Goal: Task Accomplishment & Management: Manage account settings

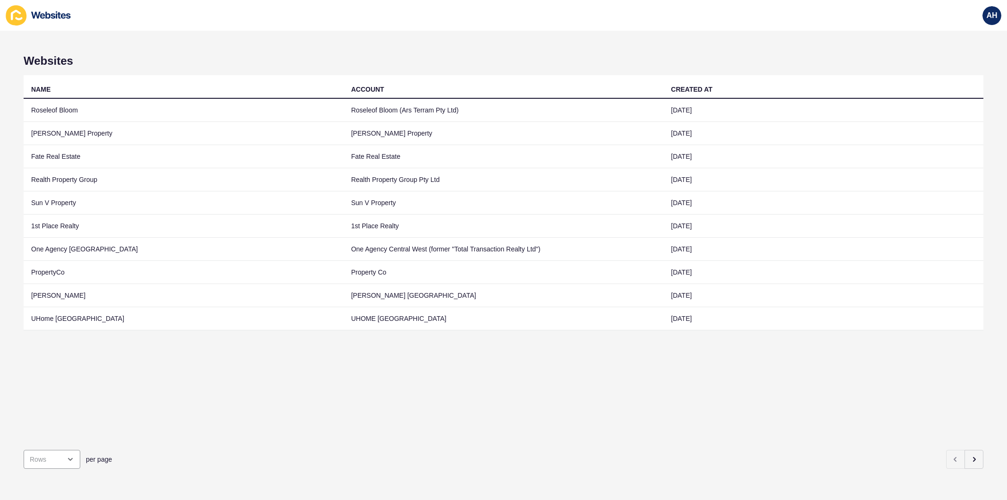
click at [367, 388] on div "NAME ACCOUNT CREATED AT Roseleof Bloom Roseleof Bloom (Ars Terram Pty Ltd) 15 S…" at bounding box center [504, 258] width 960 height 367
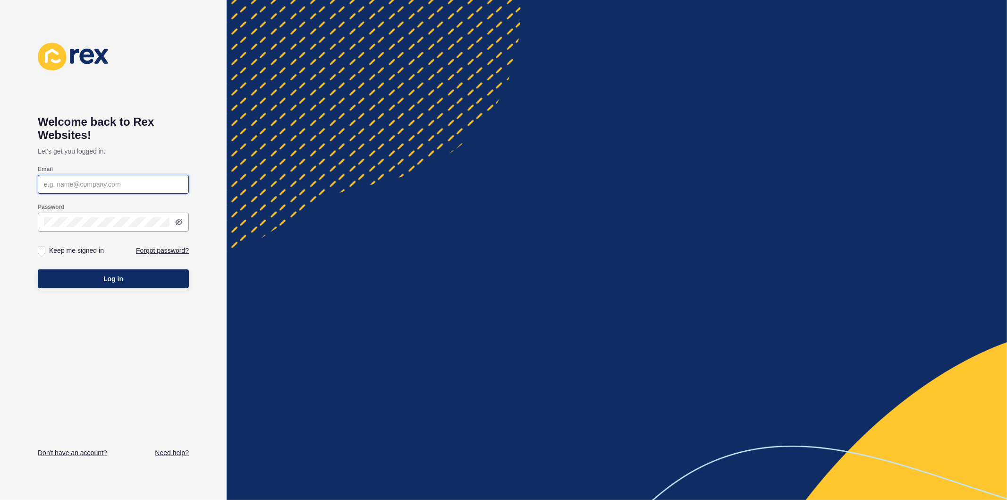
type input "[PERSON_NAME][EMAIL_ADDRESS][PERSON_NAME][DOMAIN_NAME]"
click at [39, 253] on label at bounding box center [42, 251] width 8 height 8
click at [40, 253] on input "Keep me signed in" at bounding box center [43, 251] width 6 height 6
checkbox input "true"
click at [153, 303] on div "Welcome back to [PERSON_NAME] Websites! Let's get you logged in. Email [EMAIL_A…" at bounding box center [113, 250] width 151 height 415
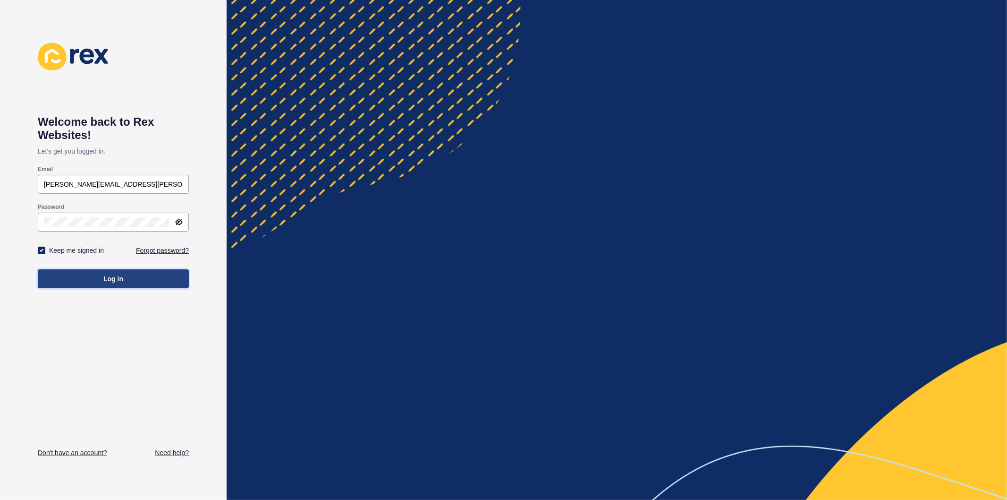
click at [128, 279] on button "Log in" at bounding box center [113, 278] width 151 height 19
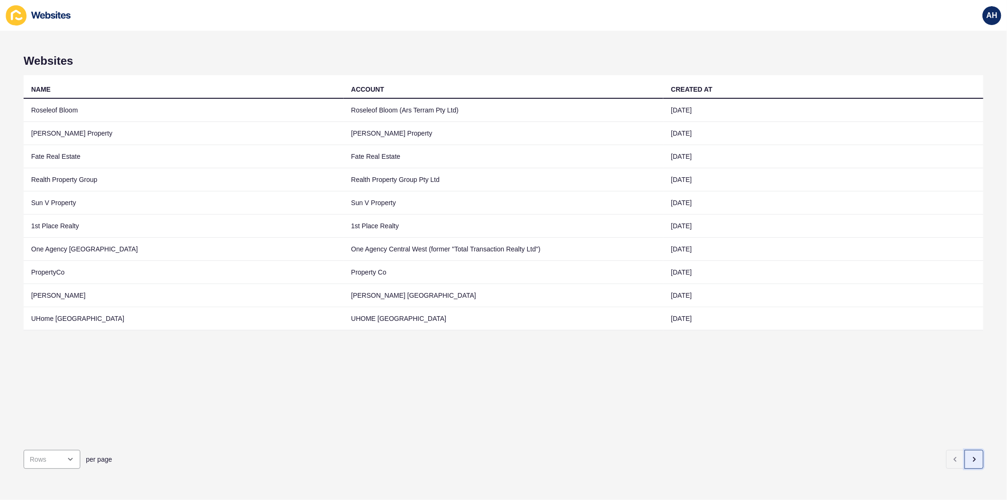
click at [966, 458] on button "button" at bounding box center [974, 459] width 19 height 19
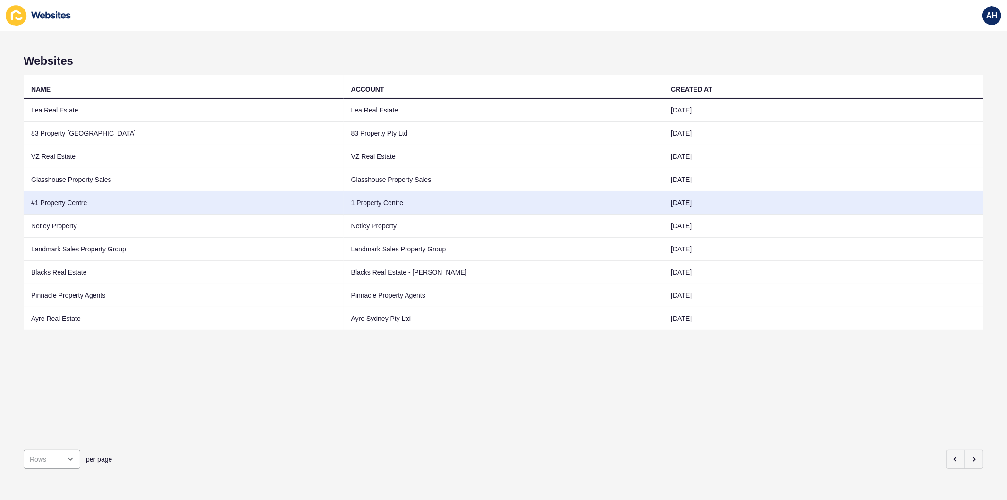
click at [390, 205] on td "1 Property Centre" at bounding box center [504, 202] width 320 height 23
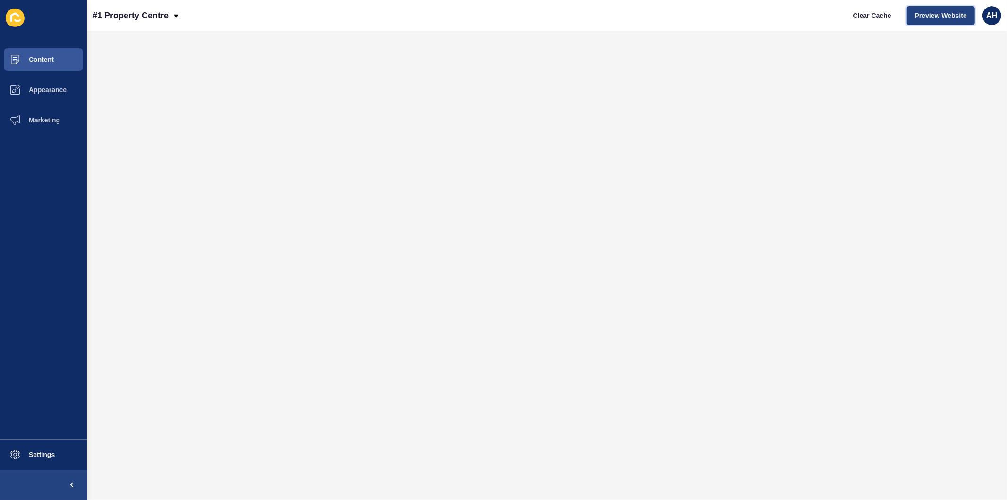
click at [932, 17] on span "Preview Website" at bounding box center [941, 15] width 52 height 9
click at [39, 87] on span "Appearance" at bounding box center [33, 90] width 68 height 8
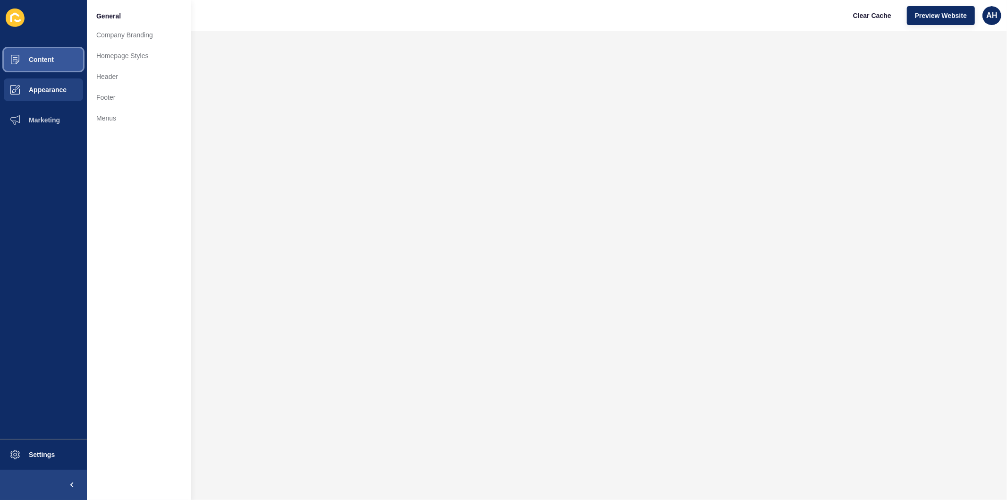
click at [49, 60] on span "Content" at bounding box center [26, 60] width 55 height 8
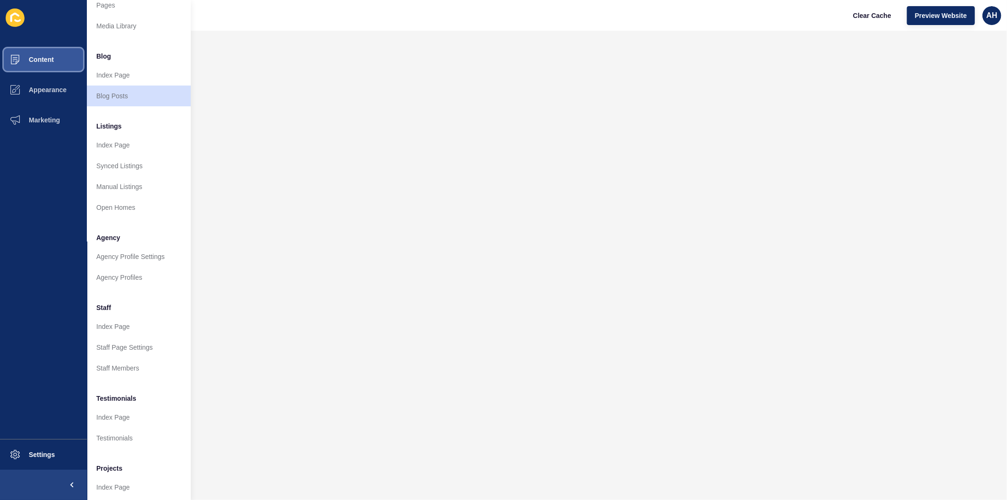
scroll to position [61, 0]
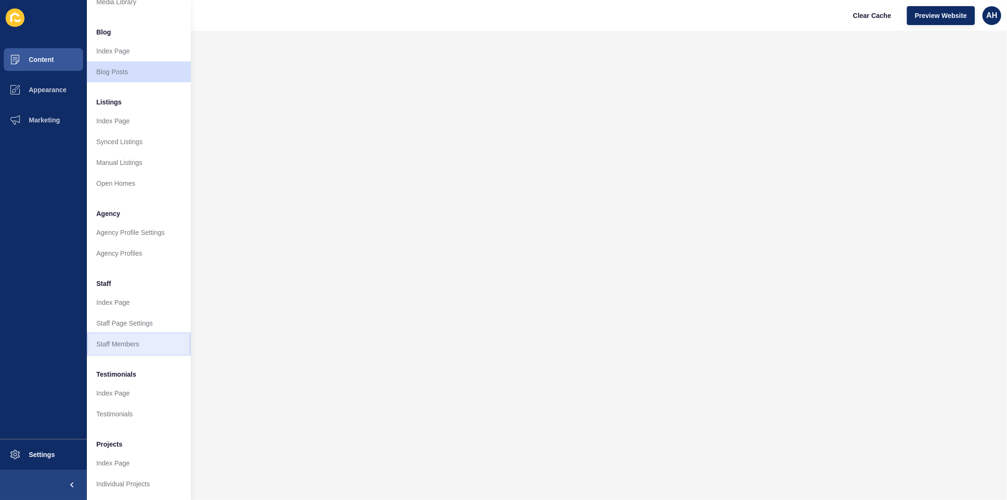
click at [128, 334] on link "Staff Members" at bounding box center [139, 343] width 104 height 21
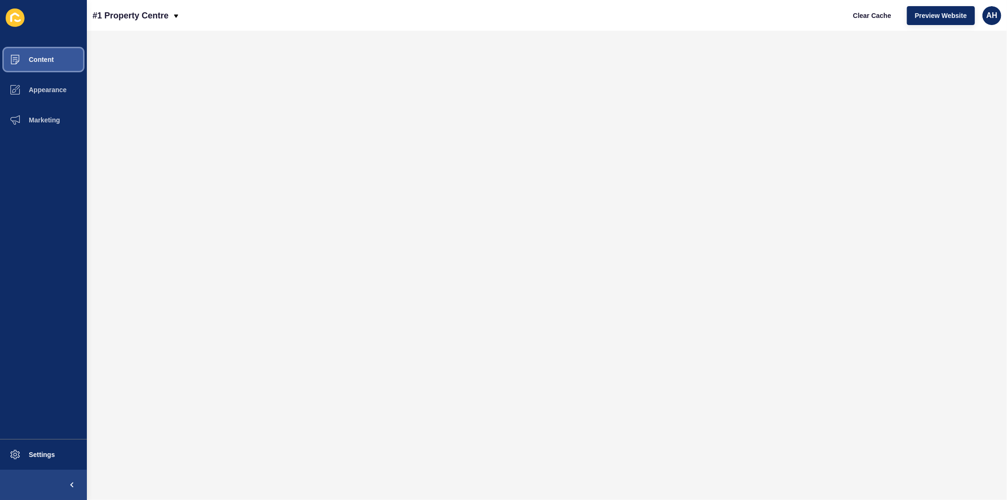
click at [49, 54] on button "Content" at bounding box center [43, 59] width 87 height 30
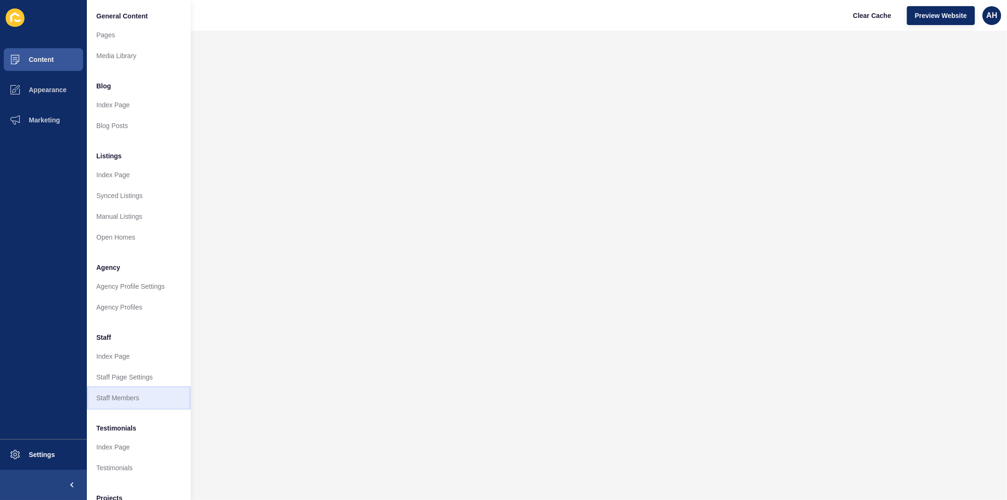
click at [136, 391] on link "Staff Members" at bounding box center [139, 397] width 104 height 21
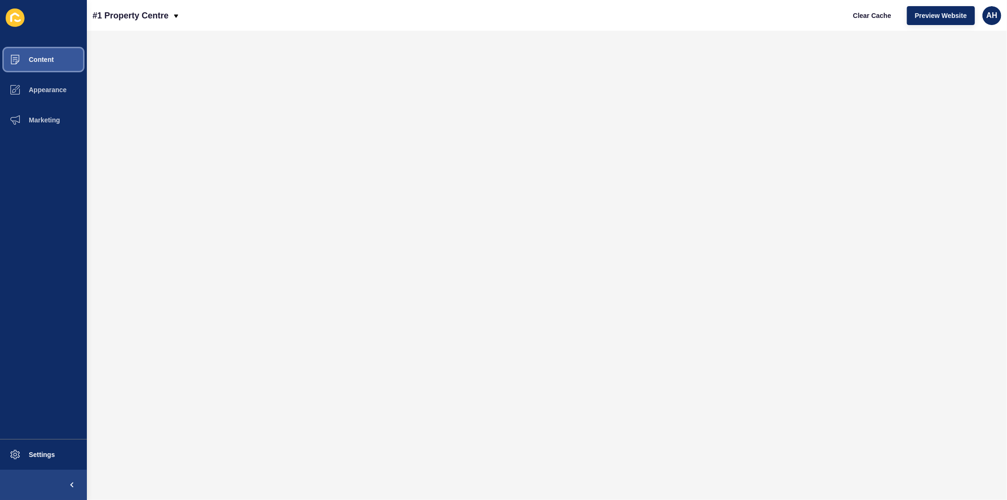
click at [30, 59] on span "Content" at bounding box center [26, 60] width 55 height 8
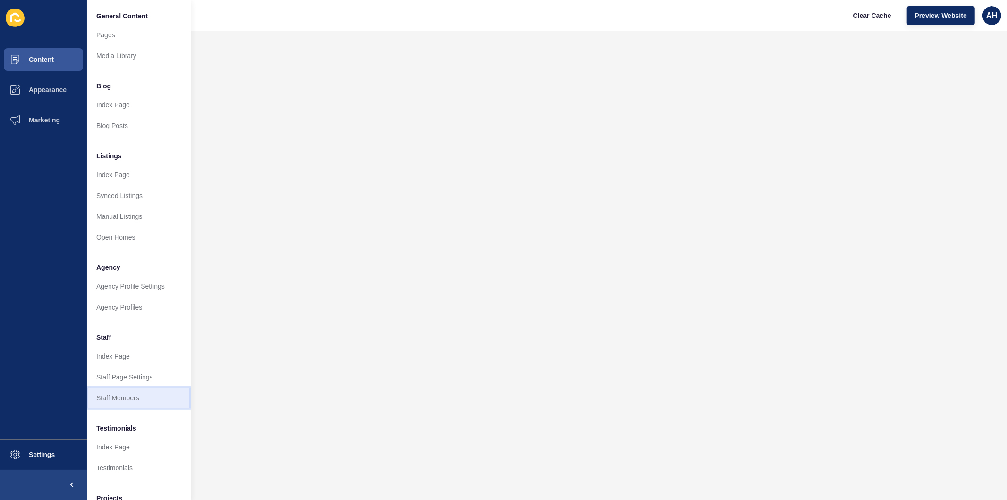
click at [119, 398] on link "Staff Members" at bounding box center [139, 397] width 104 height 21
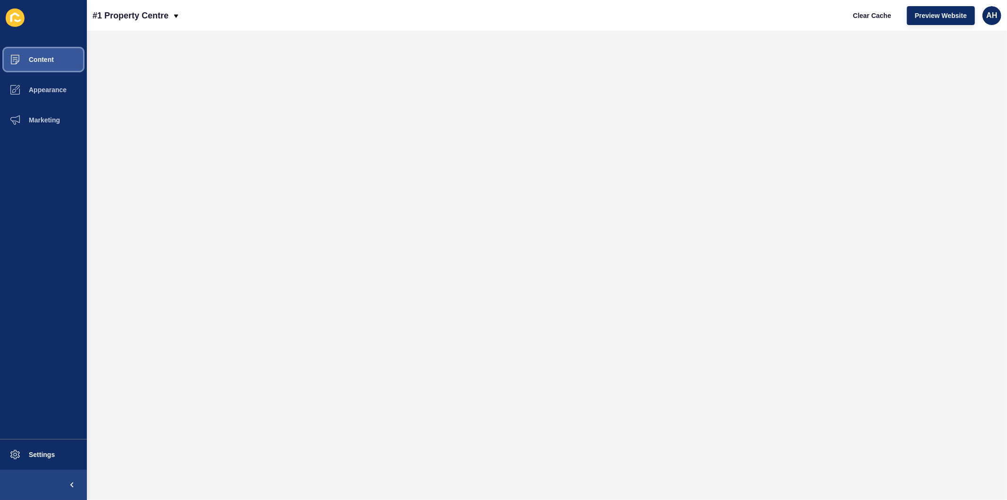
click at [35, 59] on span "Content" at bounding box center [26, 60] width 55 height 8
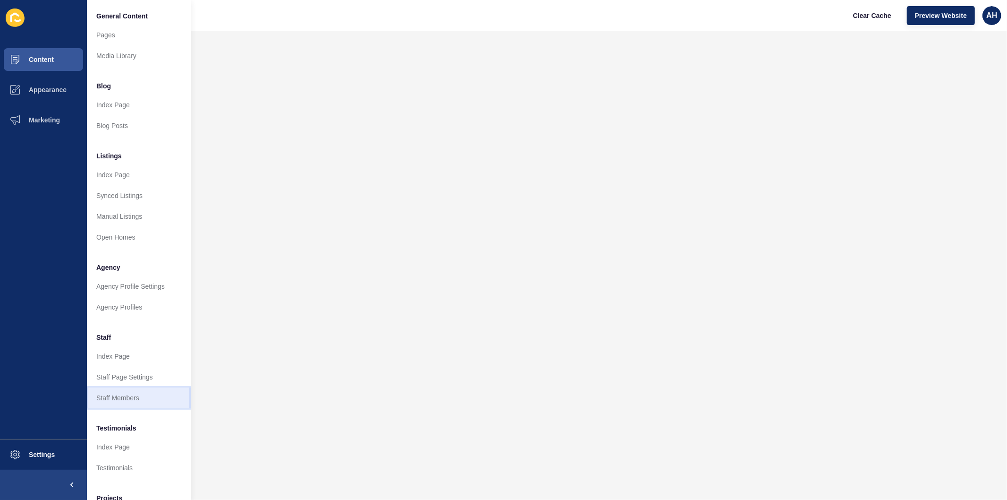
click at [118, 397] on link "Staff Members" at bounding box center [139, 397] width 104 height 21
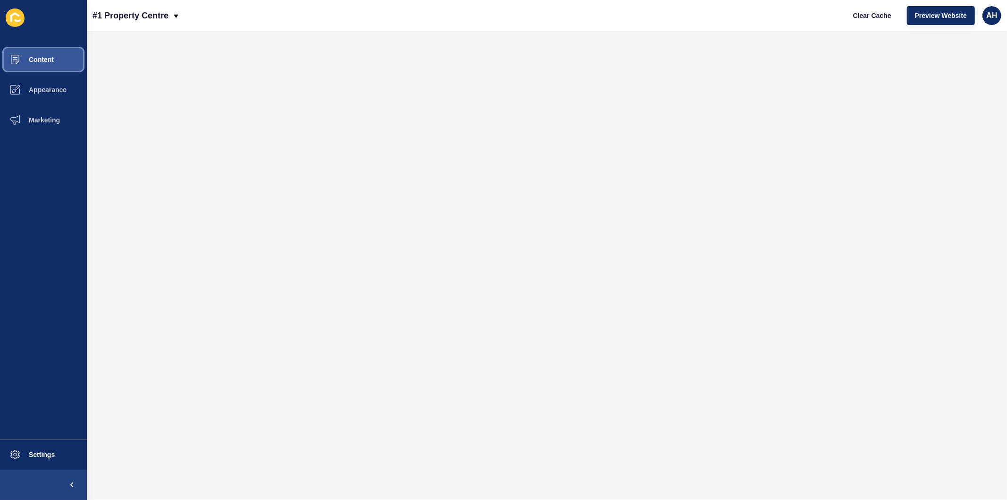
click at [45, 60] on span "Content" at bounding box center [26, 60] width 55 height 8
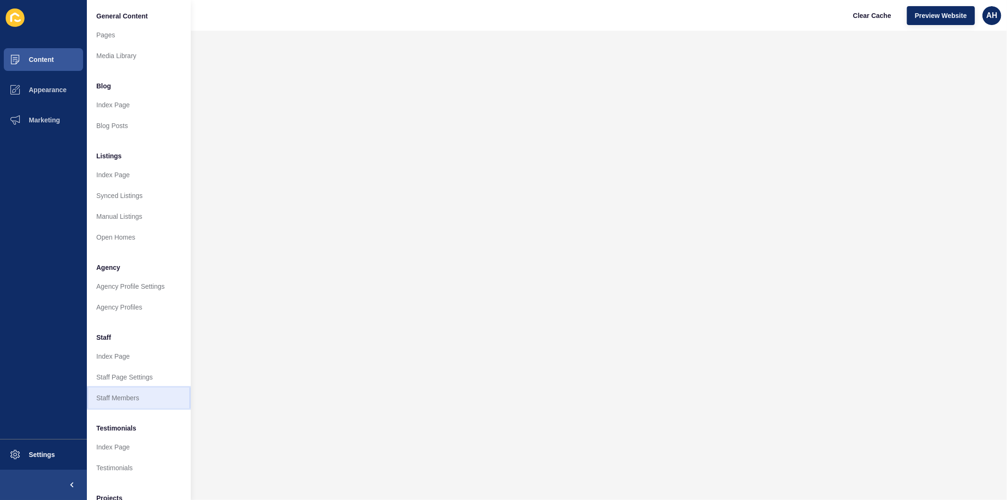
click at [108, 401] on link "Staff Members" at bounding box center [139, 397] width 104 height 21
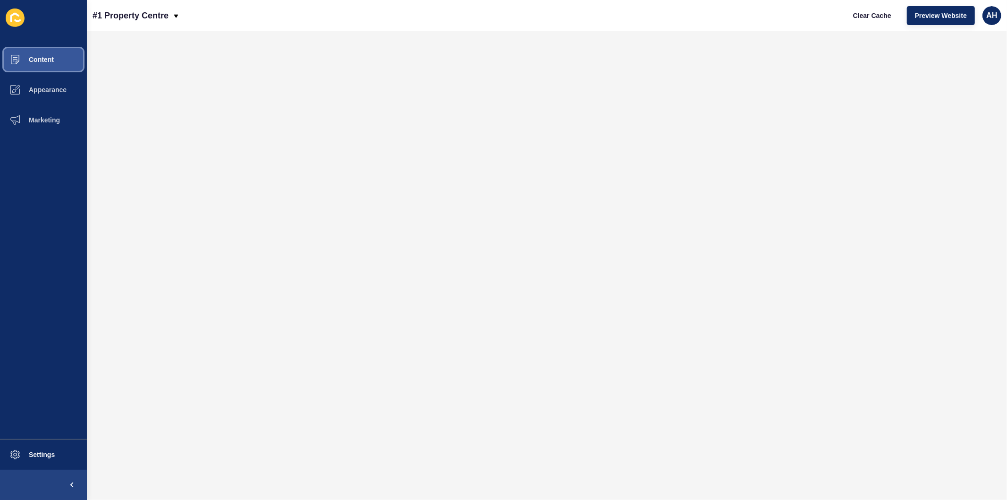
click at [29, 56] on span "Content" at bounding box center [26, 60] width 55 height 8
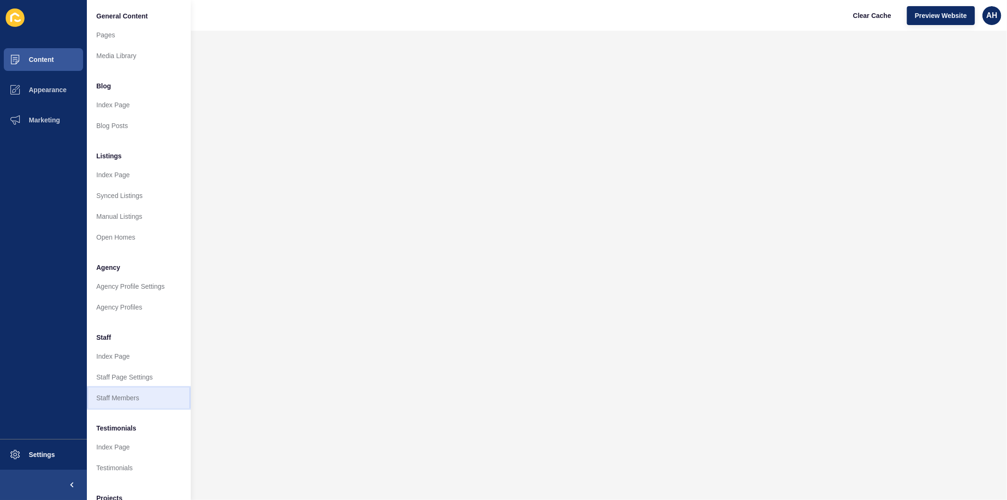
click at [114, 399] on link "Staff Members" at bounding box center [139, 397] width 104 height 21
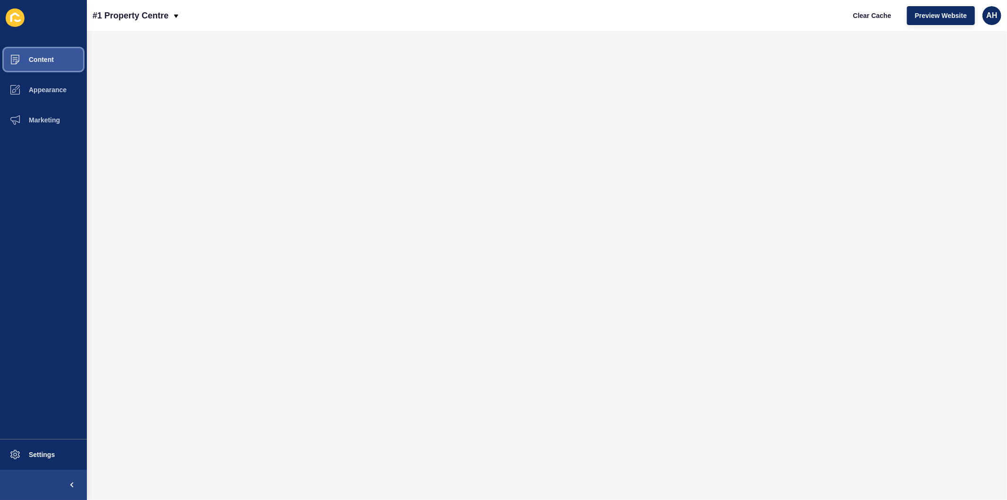
click at [29, 57] on span "Content" at bounding box center [26, 60] width 55 height 8
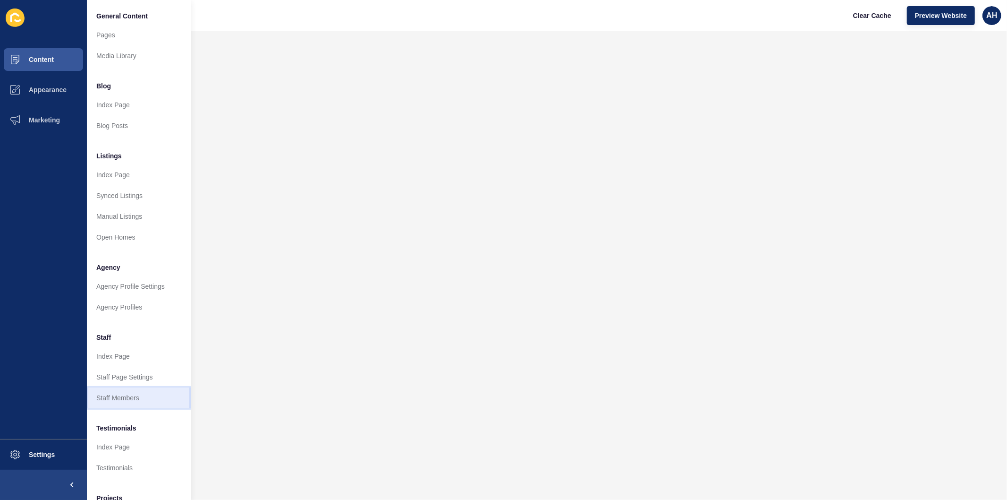
click at [120, 397] on link "Staff Members" at bounding box center [139, 397] width 104 height 21
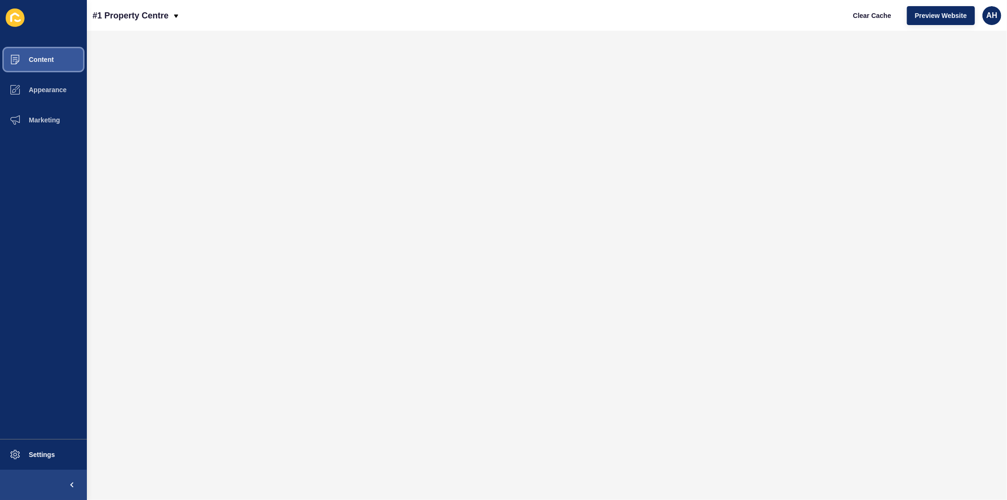
click at [48, 51] on button "Content" at bounding box center [43, 59] width 87 height 30
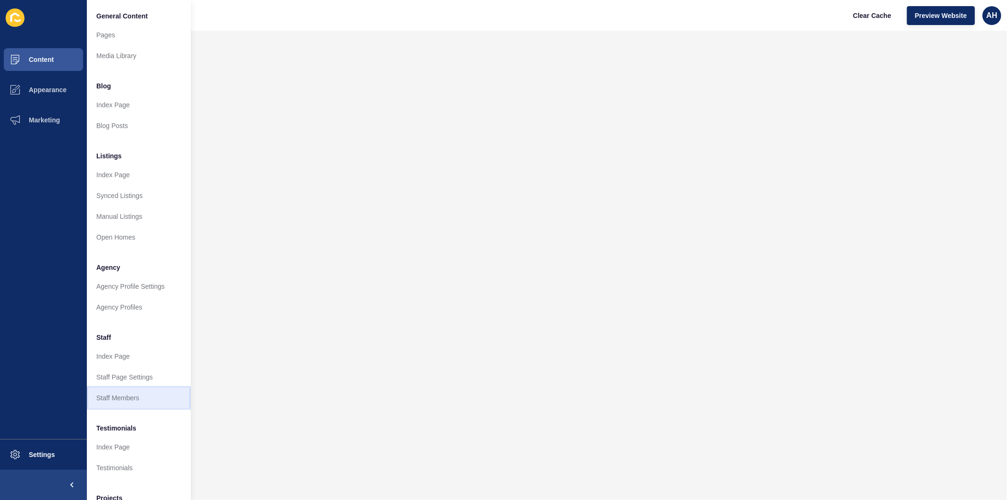
click at [119, 395] on link "Staff Members" at bounding box center [139, 397] width 104 height 21
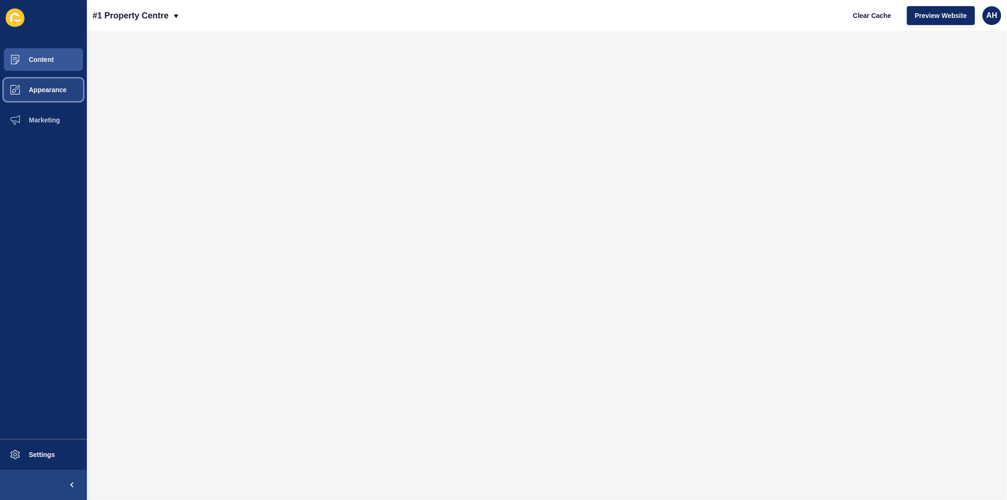
click at [41, 96] on button "Appearance" at bounding box center [43, 90] width 87 height 30
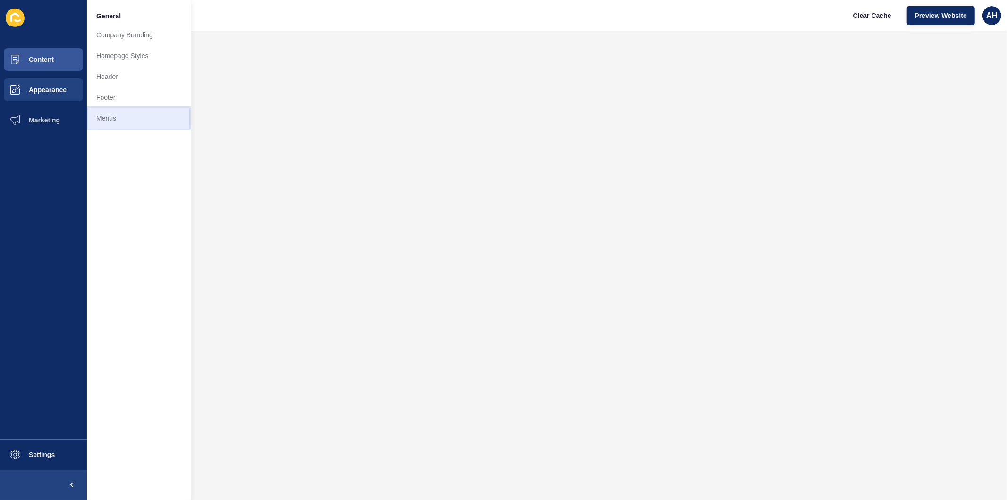
click at [103, 121] on link "Menus" at bounding box center [139, 118] width 104 height 21
